Goal: Information Seeking & Learning: Learn about a topic

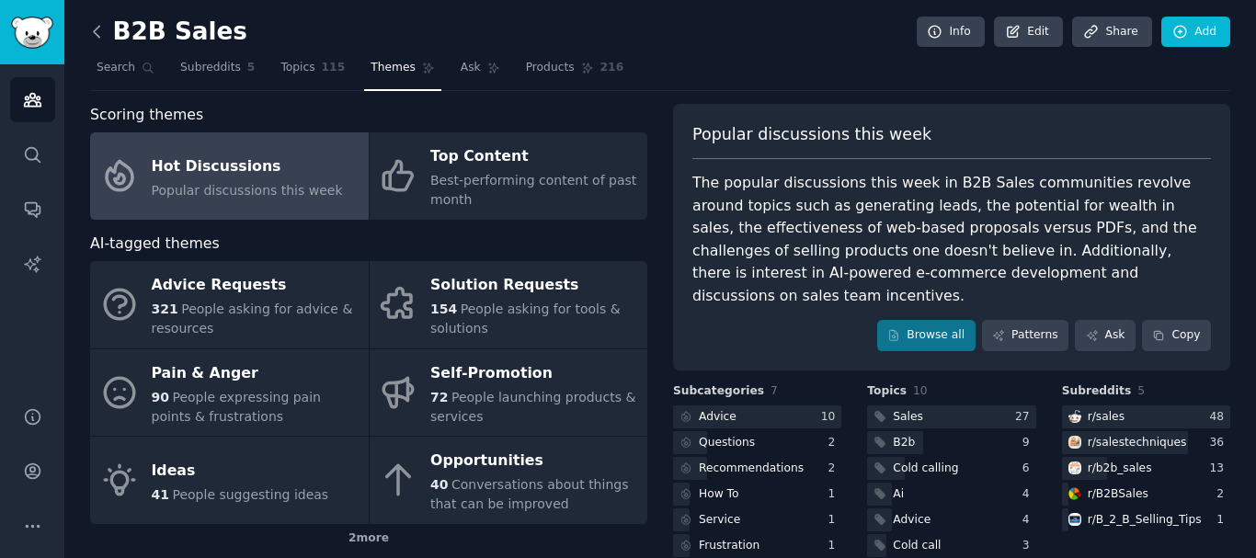
click at [91, 28] on icon at bounding box center [96, 31] width 19 height 19
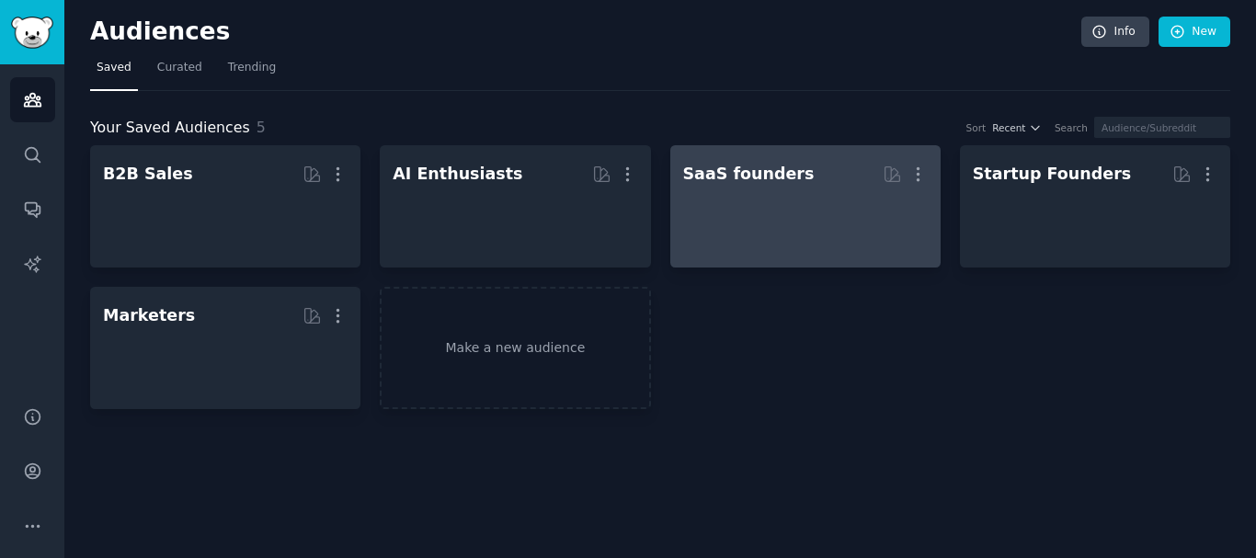
click at [854, 184] on h2 "SaaS founders More" at bounding box center [805, 174] width 244 height 32
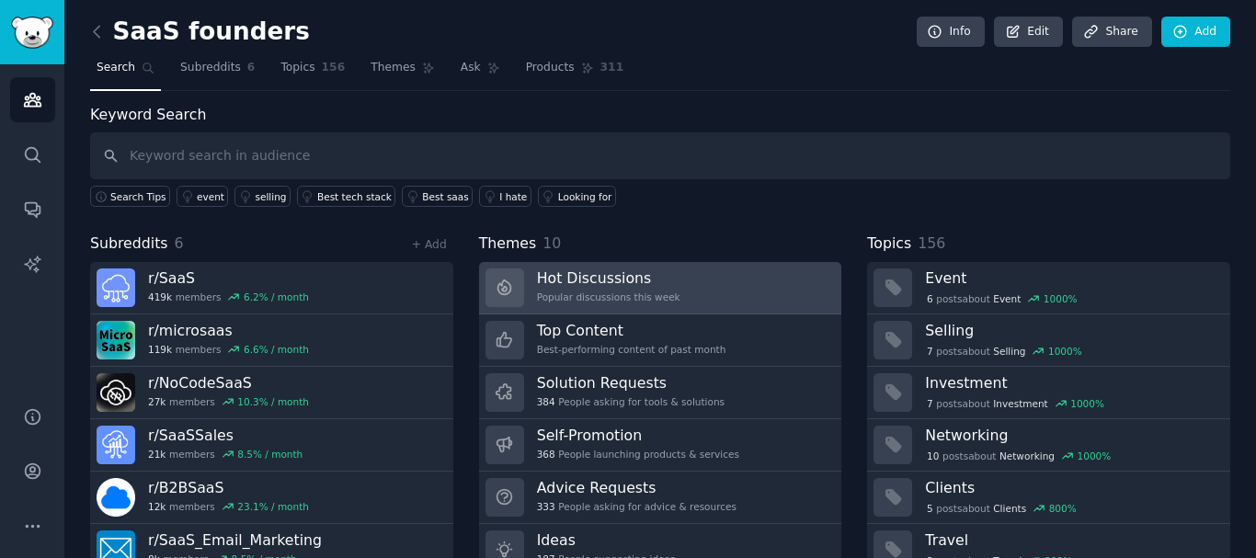
click at [601, 277] on h3 "Hot Discussions" at bounding box center [608, 277] width 143 height 19
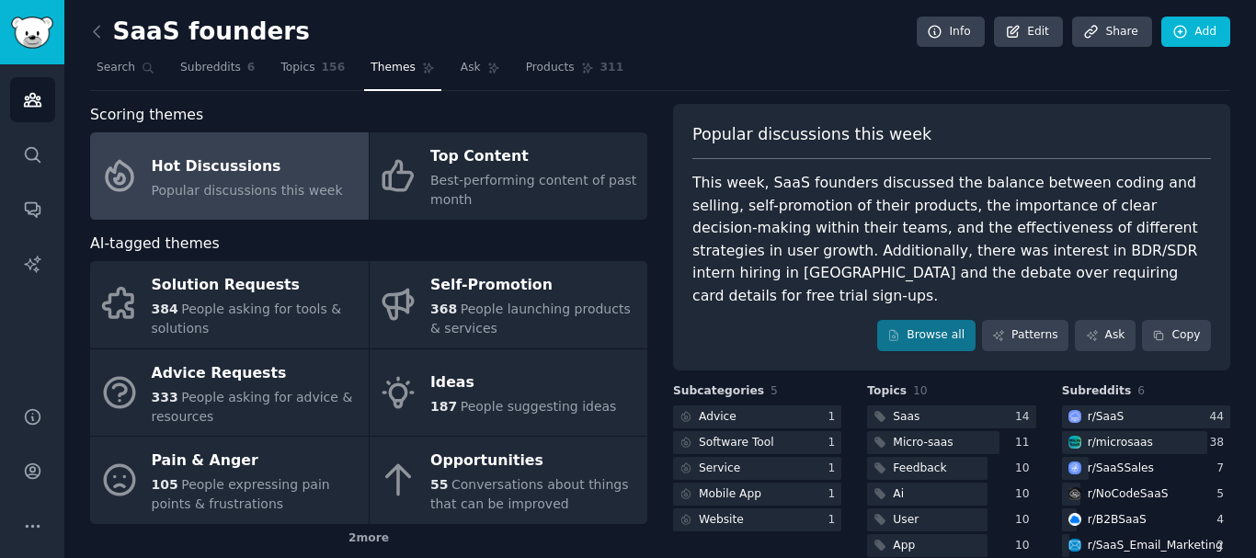
click at [694, 186] on div "This week, SaaS founders discussed the balance between coding and selling, self…" at bounding box center [951, 239] width 518 height 135
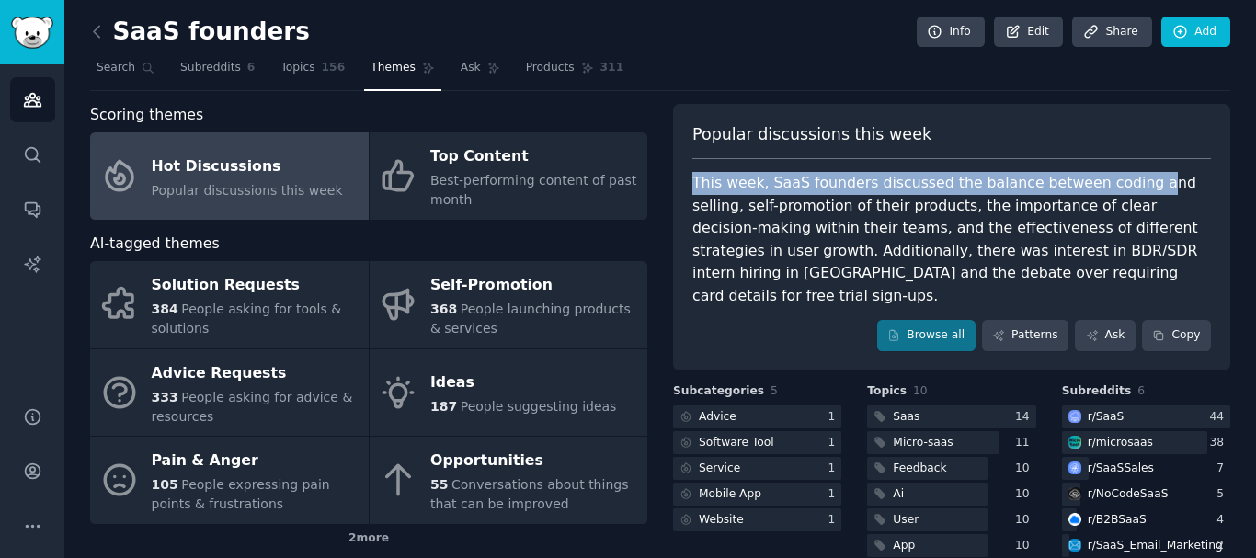
drag, startPoint x: 692, startPoint y: 186, endPoint x: 1121, endPoint y: 176, distance: 429.3
click at [1121, 176] on div "This week, SaaS founders discussed the balance between coding and selling, self…" at bounding box center [951, 239] width 518 height 135
copy div "This week, SaaS founders discussed the balance between coding and selling"
